Goal: Information Seeking & Learning: Learn about a topic

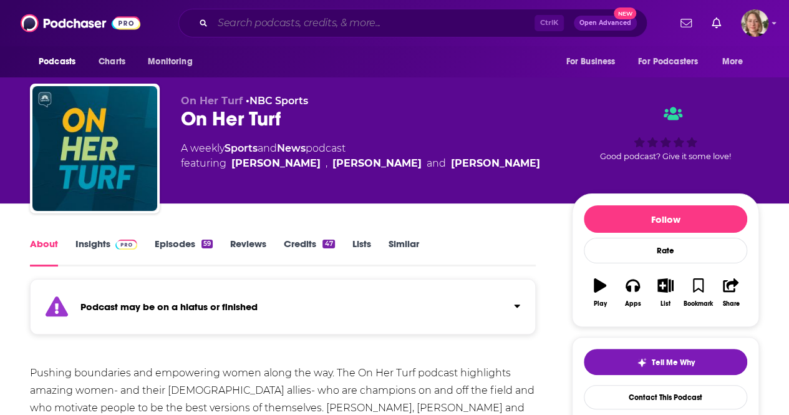
click at [292, 18] on input "Search podcasts, credits, & more..." at bounding box center [374, 23] width 322 height 20
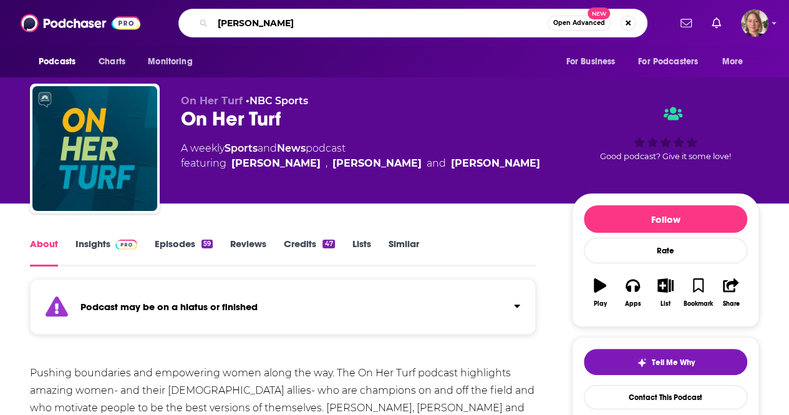
type input "[PERSON_NAME]"
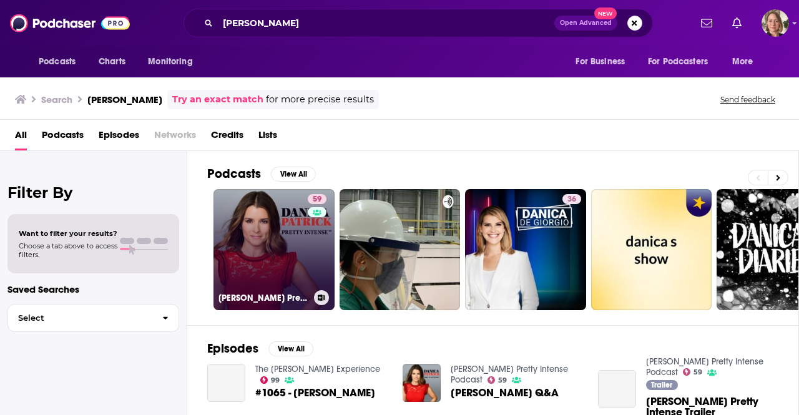
click at [284, 252] on link "59 [PERSON_NAME] Pretty Intense Podcast" at bounding box center [273, 249] width 121 height 121
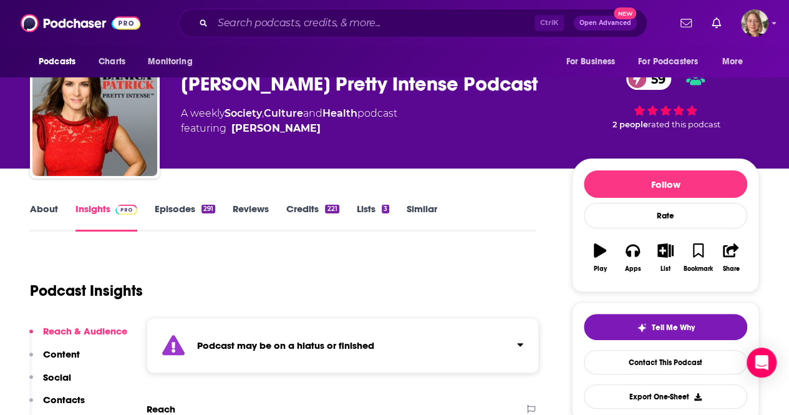
scroll to position [62, 0]
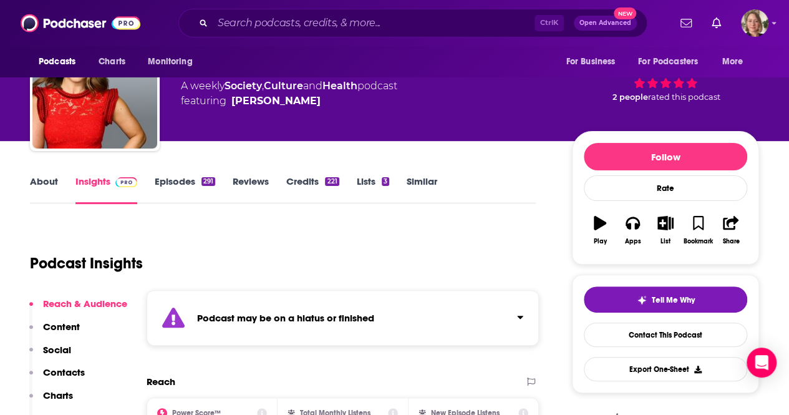
click at [283, 260] on div "Podcast Insights" at bounding box center [278, 256] width 496 height 64
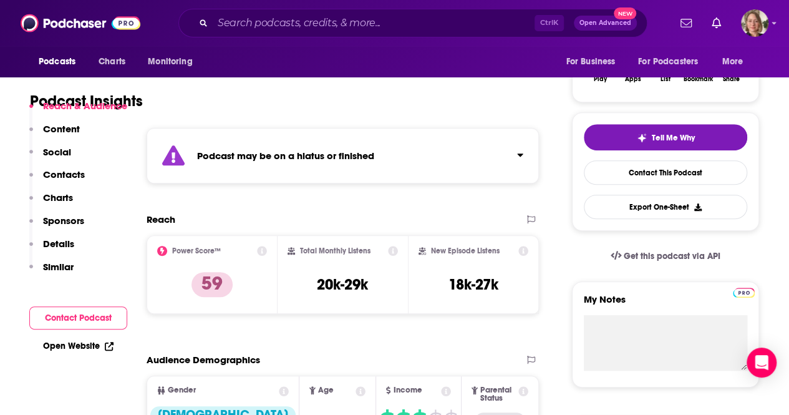
scroll to position [250, 0]
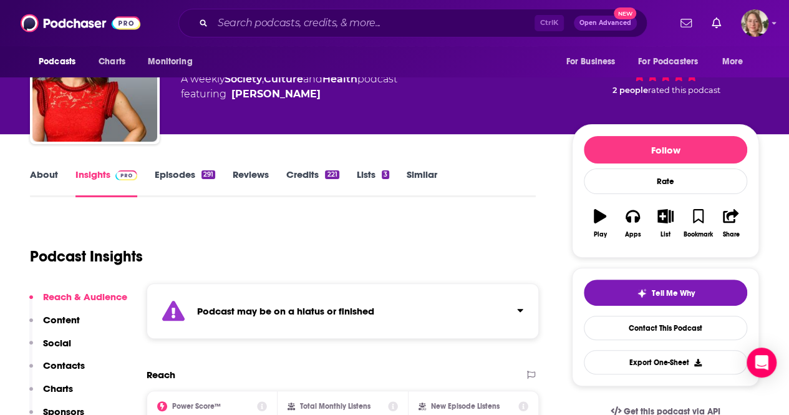
scroll to position [0, 0]
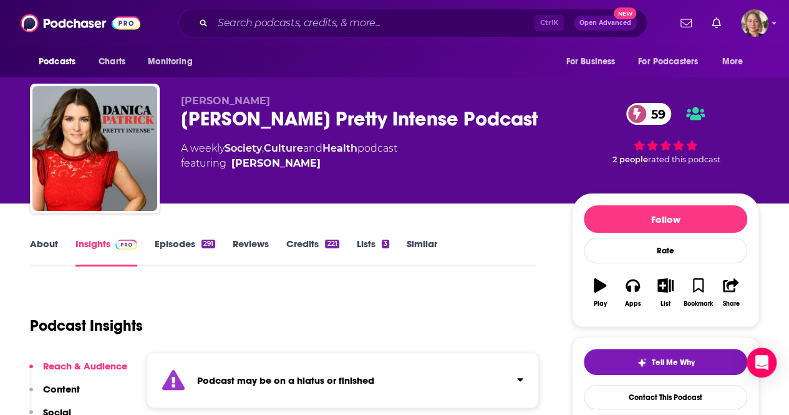
click at [46, 243] on link "About" at bounding box center [44, 252] width 28 height 29
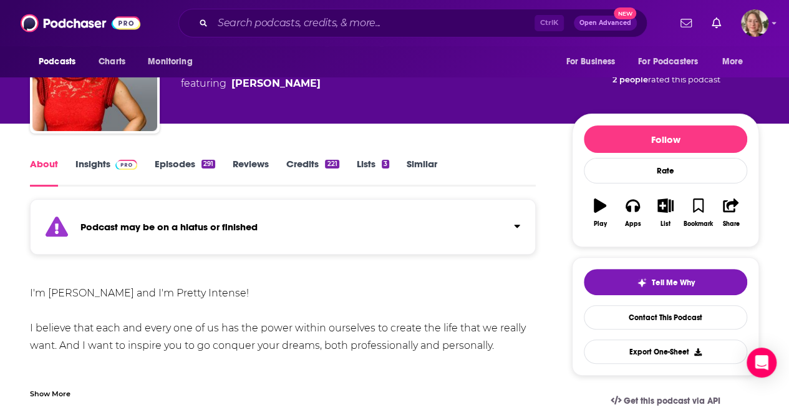
scroll to position [125, 0]
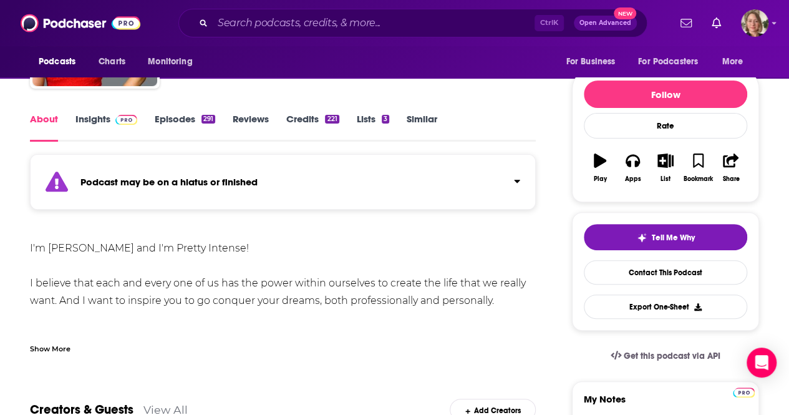
click at [59, 346] on div "Show More" at bounding box center [50, 348] width 41 height 12
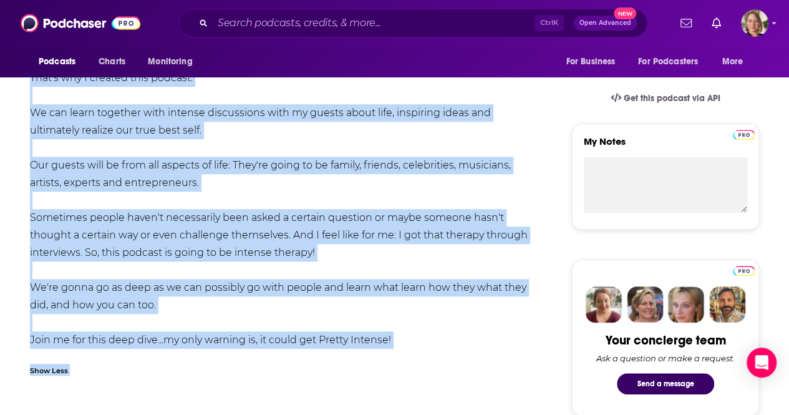
scroll to position [499, 0]
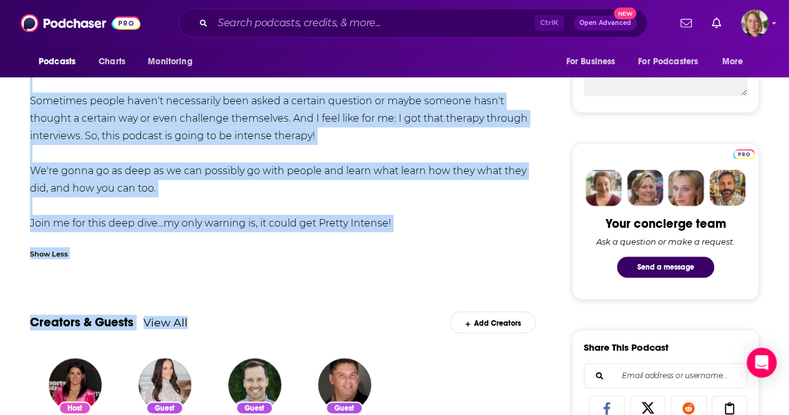
drag, startPoint x: 27, startPoint y: 243, endPoint x: 251, endPoint y: 190, distance: 229.4
copy div "I'm [PERSON_NAME] and I'm Pretty Intense! I believe that each and every one of …"
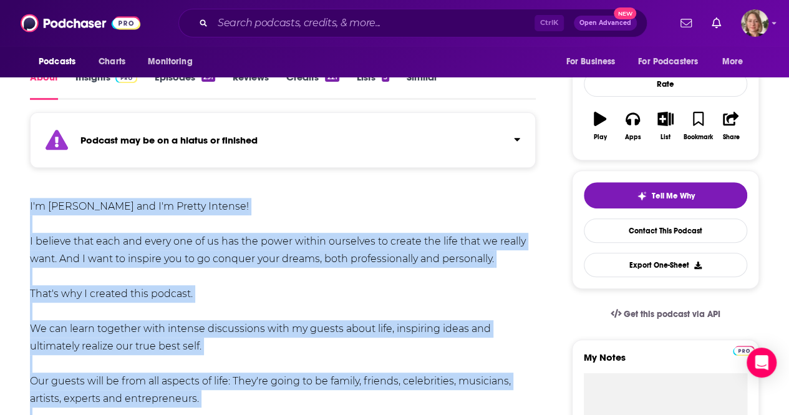
scroll to position [0, 0]
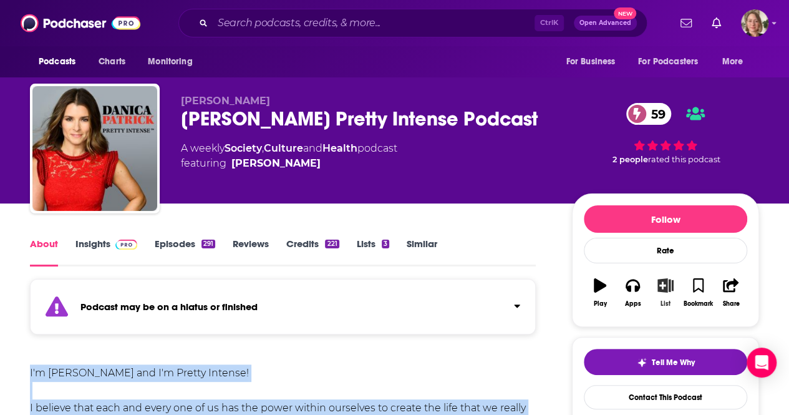
click at [650, 297] on button "List" at bounding box center [665, 292] width 32 height 45
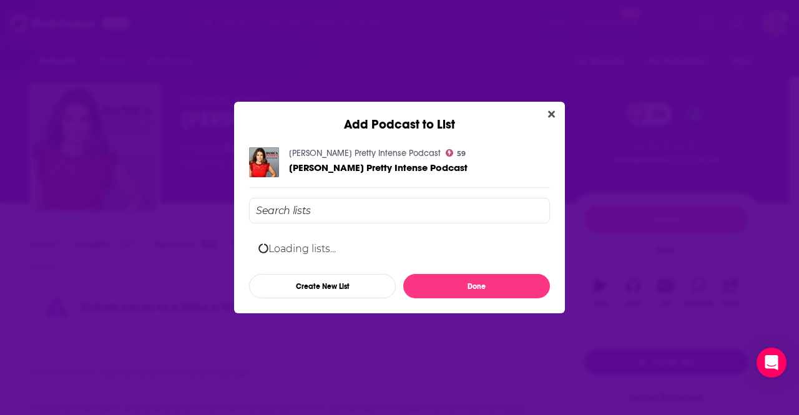
click at [641, 294] on div "Add Podcast to List [PERSON_NAME] Pretty Intense Podcast 59 [PERSON_NAME] Prett…" at bounding box center [399, 207] width 799 height 415
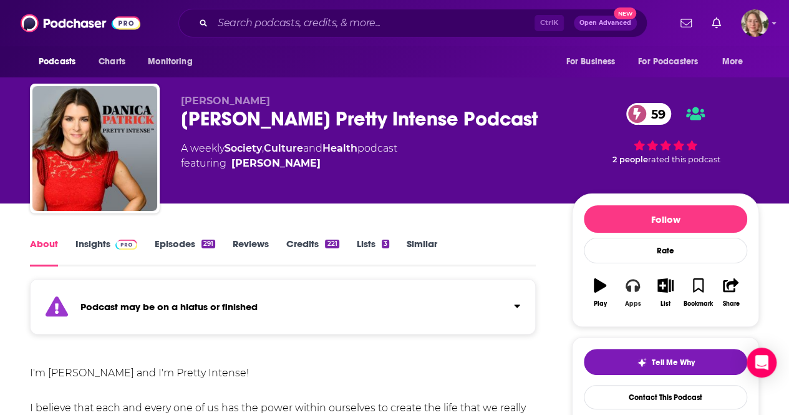
click at [628, 288] on icon "button" at bounding box center [633, 286] width 14 height 12
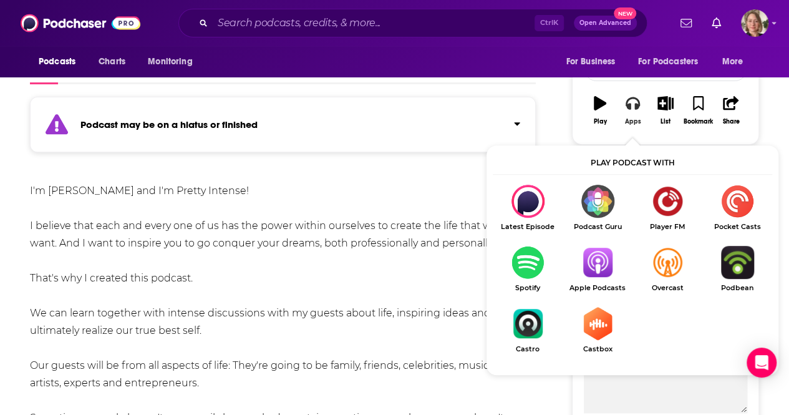
scroll to position [187, 0]
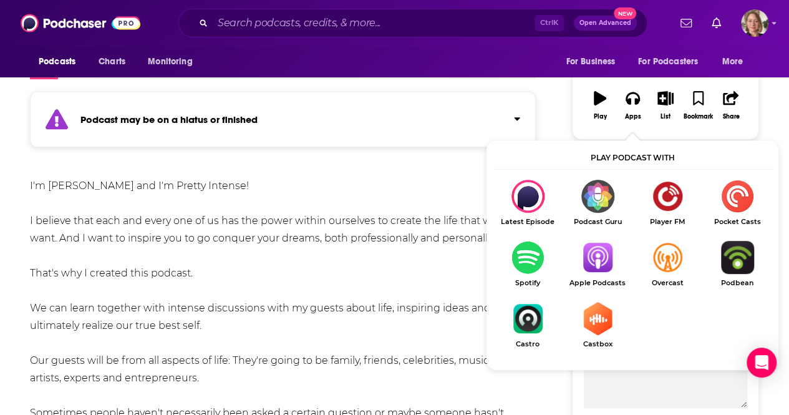
click at [588, 260] on img "Show Listen On dropdown" at bounding box center [598, 257] width 70 height 33
